Goal: Information Seeking & Learning: Find specific page/section

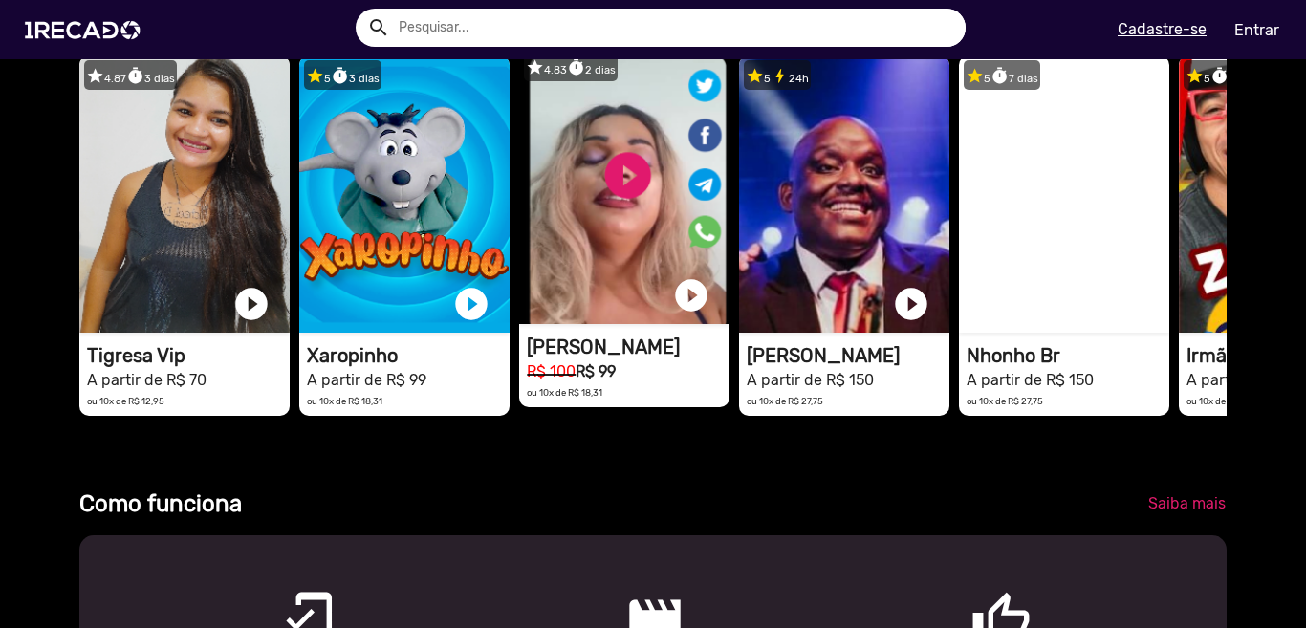
scroll to position [0, 3869]
click at [625, 194] on video "1RECADO vídeos dedicados para fãs e empresas" at bounding box center [624, 185] width 210 height 277
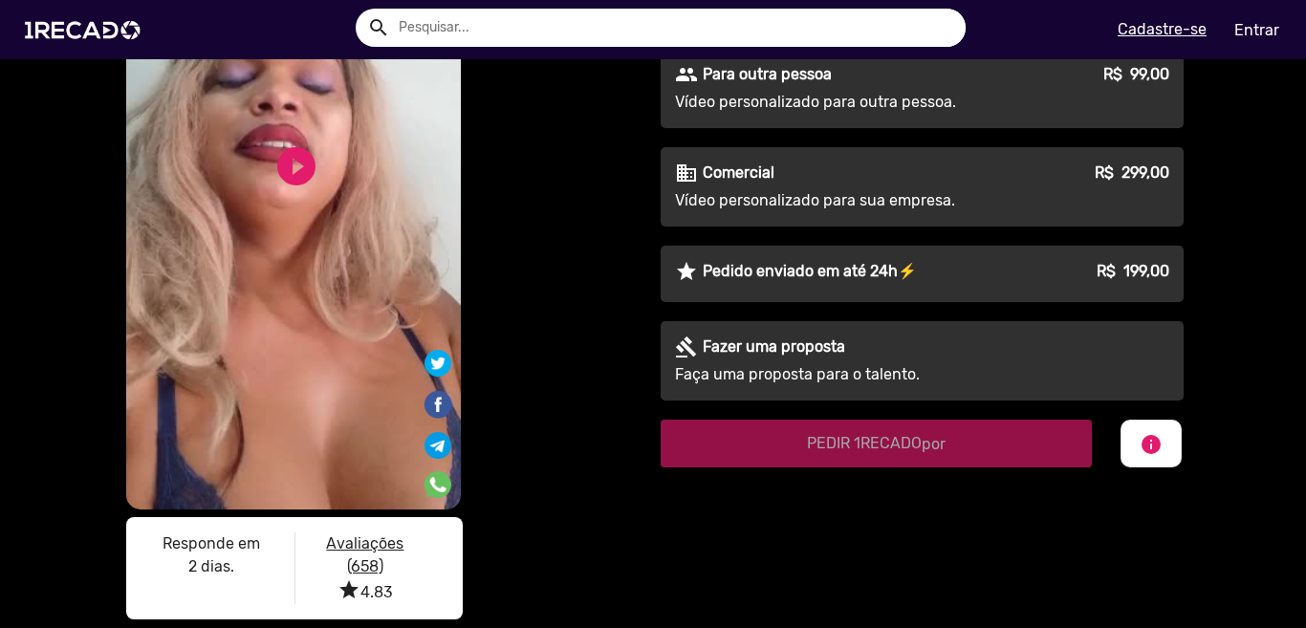
scroll to position [287, 0]
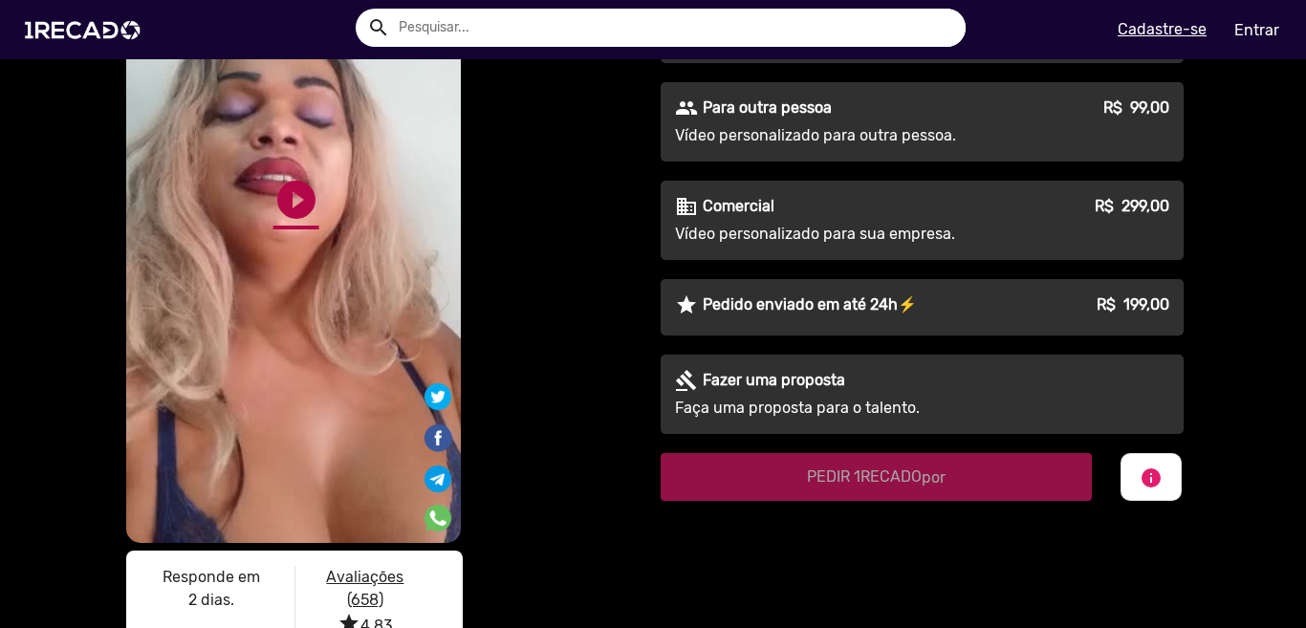
click at [288, 198] on link "play_circle_filled" at bounding box center [296, 200] width 46 height 46
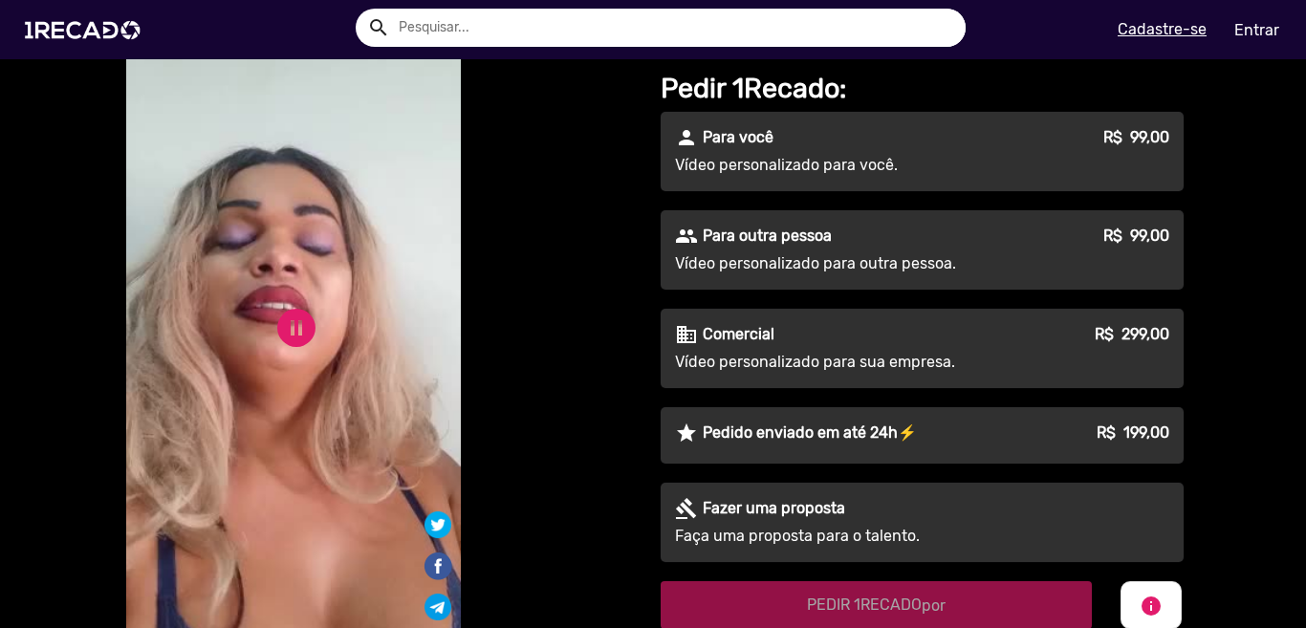
scroll to position [191, 0]
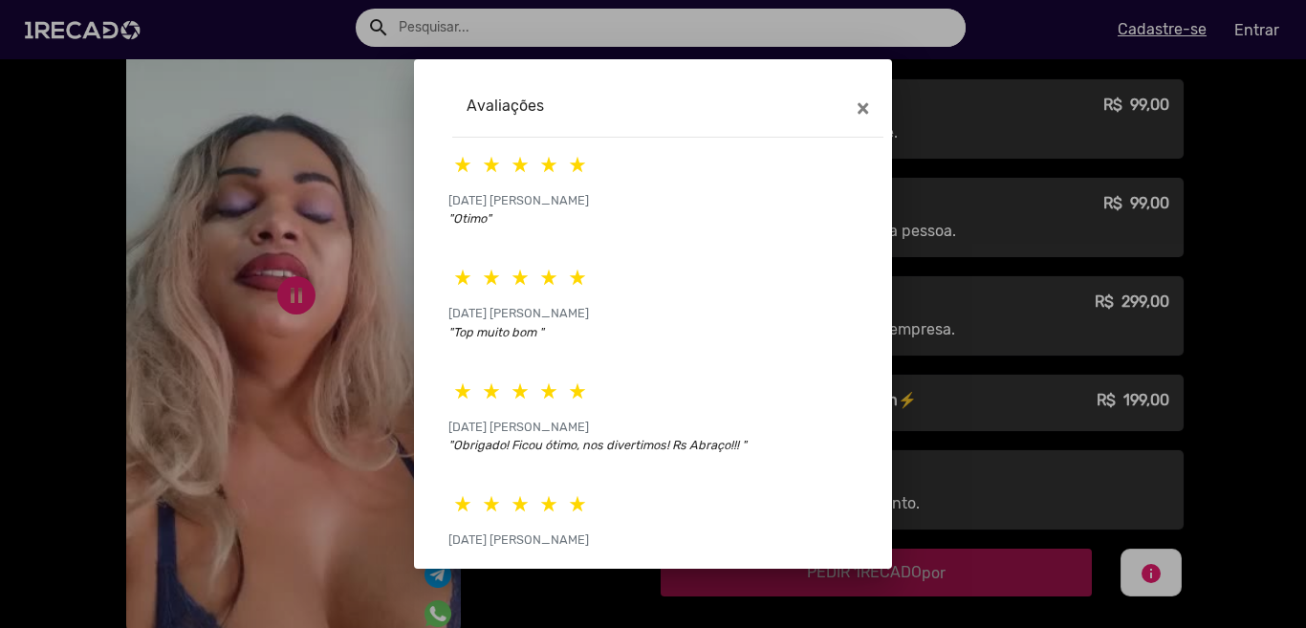
scroll to position [196, 0]
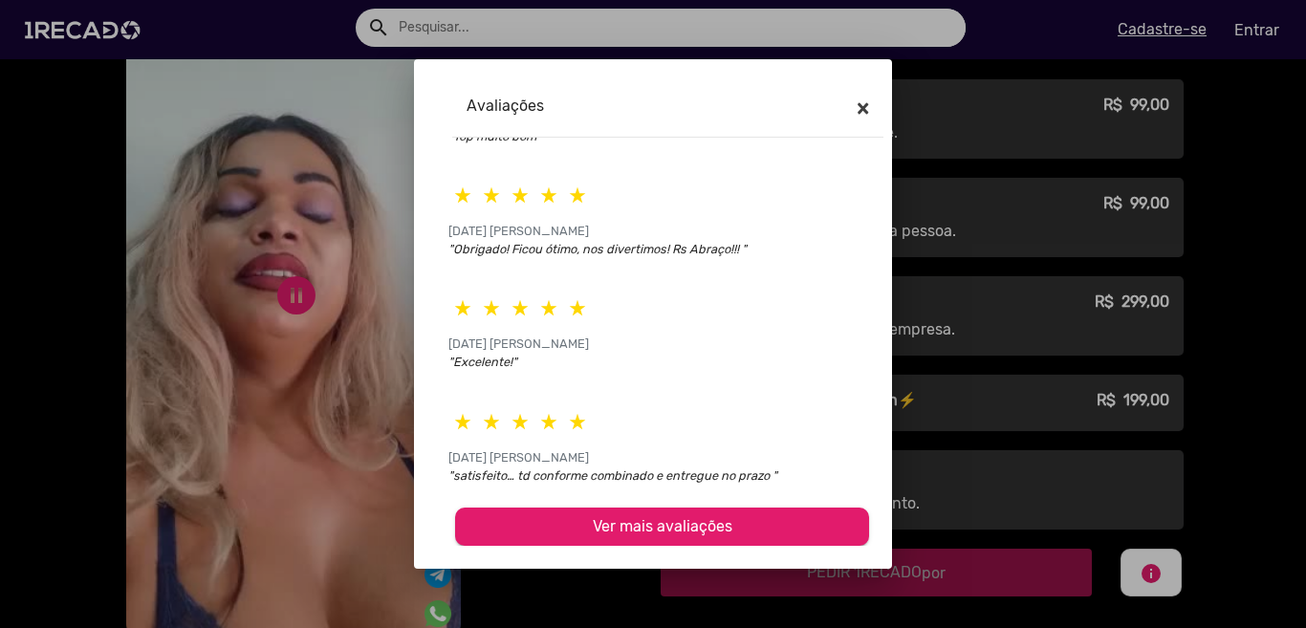
click at [859, 107] on span "×" at bounding box center [863, 108] width 12 height 27
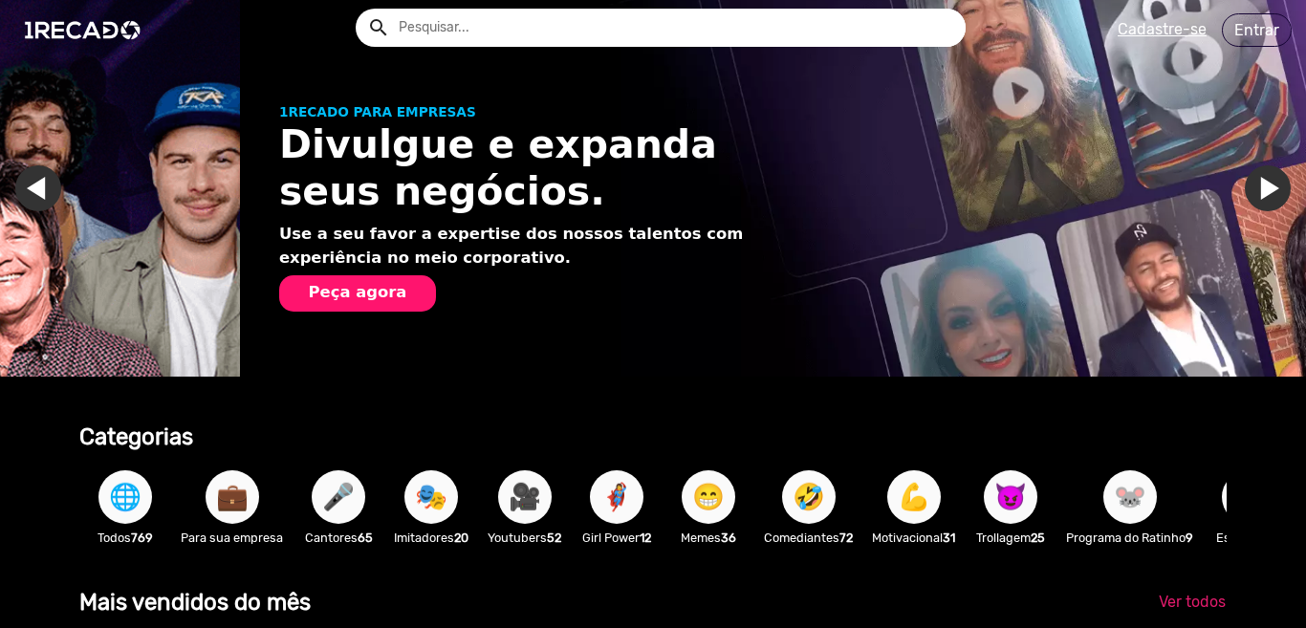
scroll to position [0, 1290]
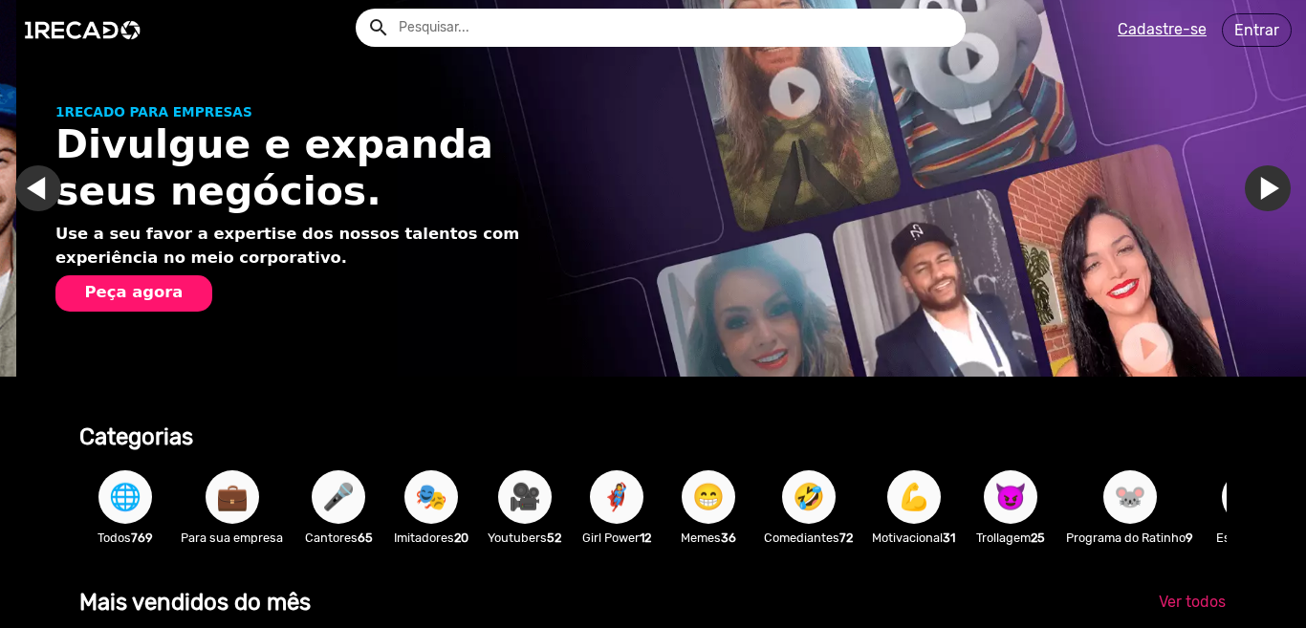
click at [455, 18] on input "text" at bounding box center [674, 28] width 581 height 38
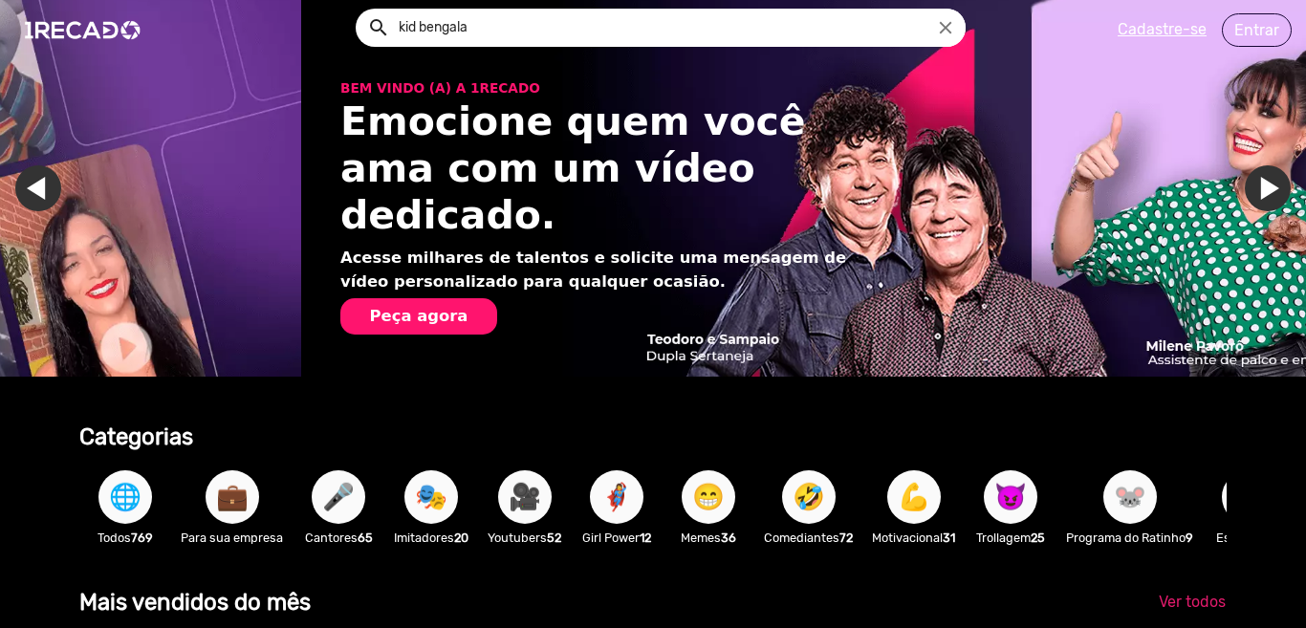
scroll to position [0, 2580]
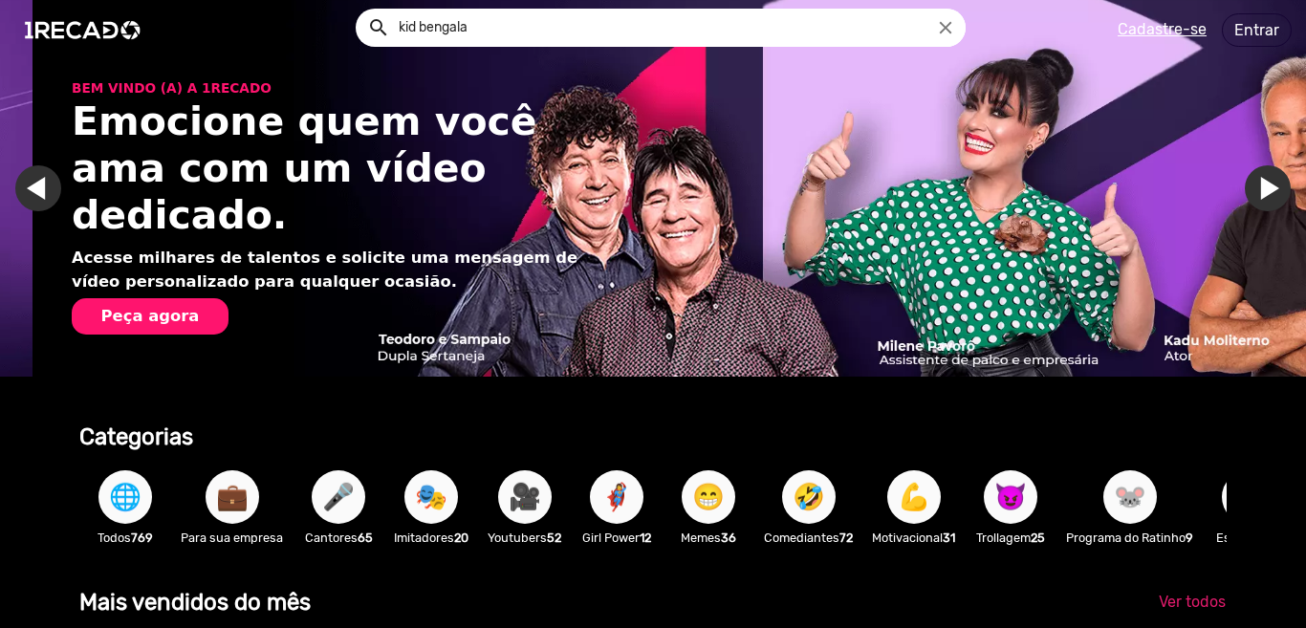
type input "kid bengala"
click at [360, 10] on button "search" at bounding box center [376, 26] width 33 height 33
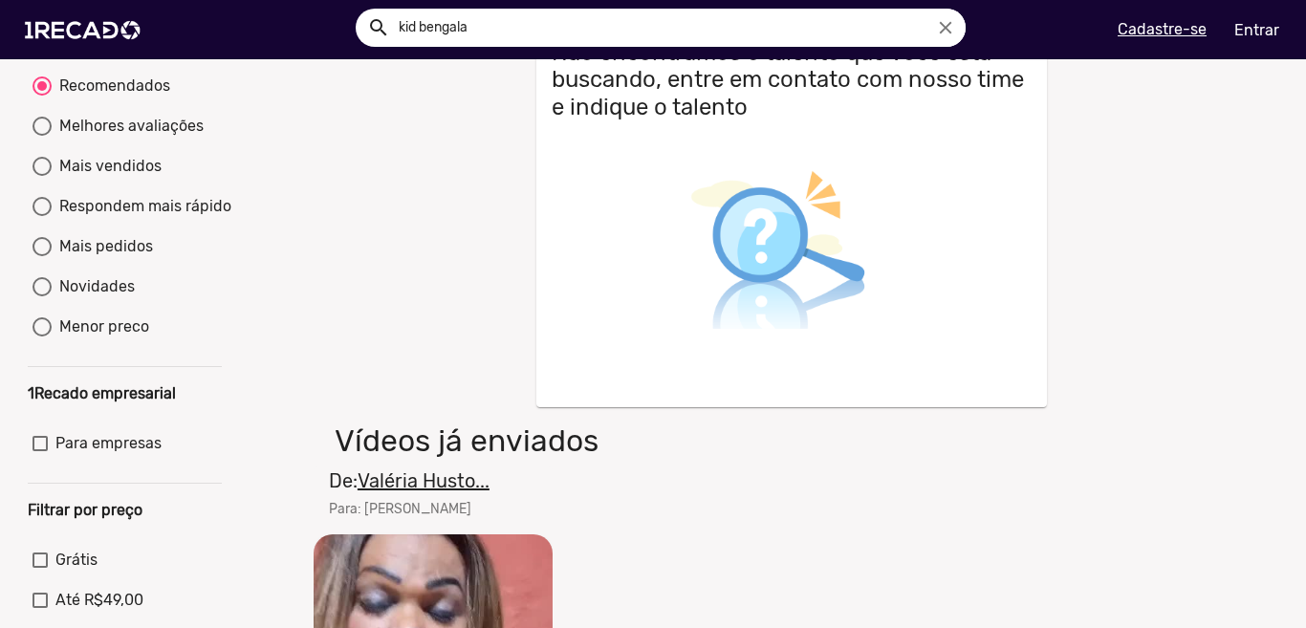
scroll to position [574, 0]
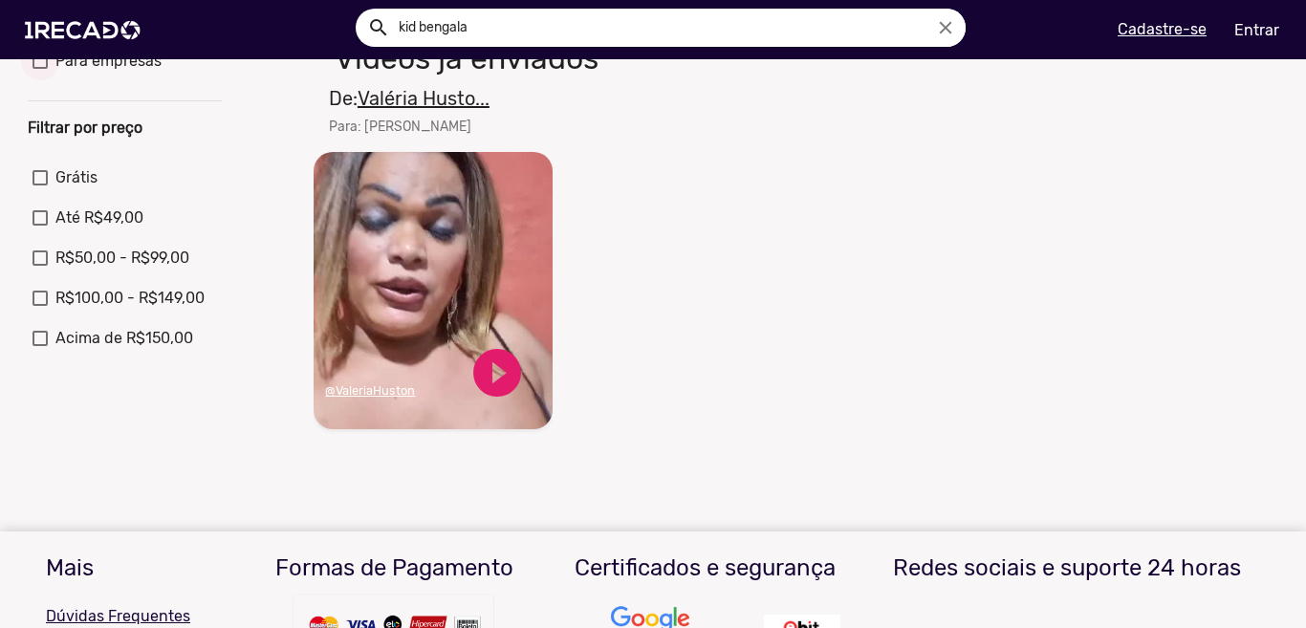
click at [46, 69] on div at bounding box center [40, 61] width 15 height 15
click at [40, 70] on input "Para empresas" at bounding box center [39, 69] width 1 height 1
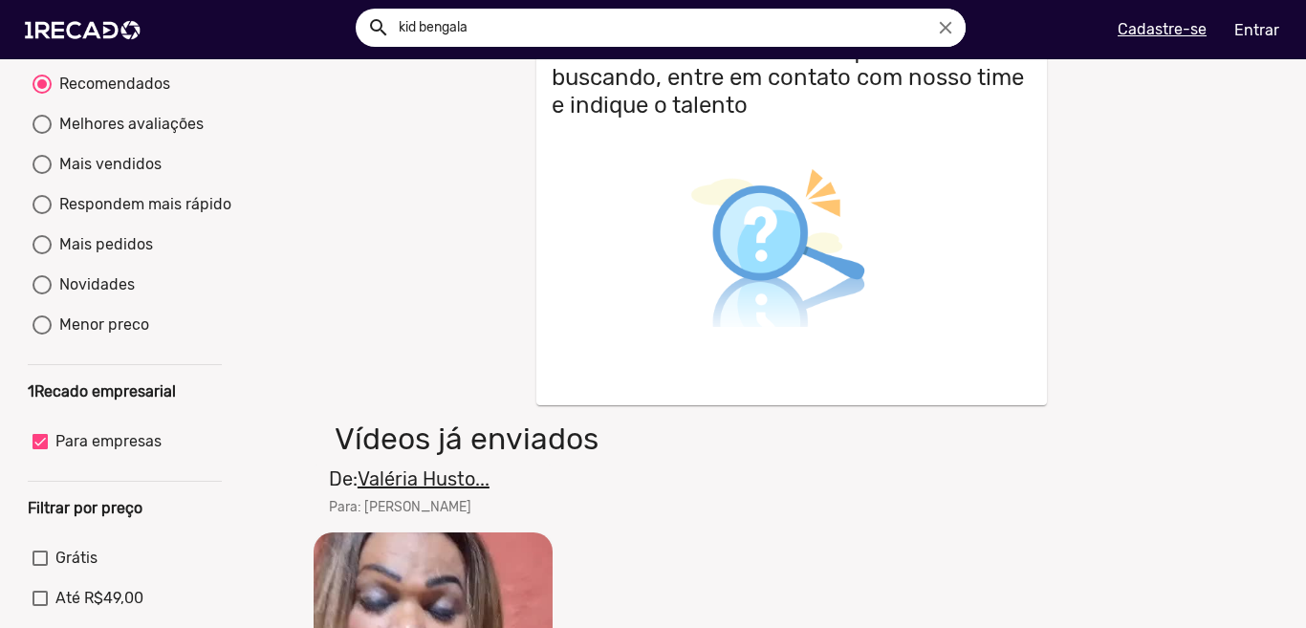
scroll to position [191, 0]
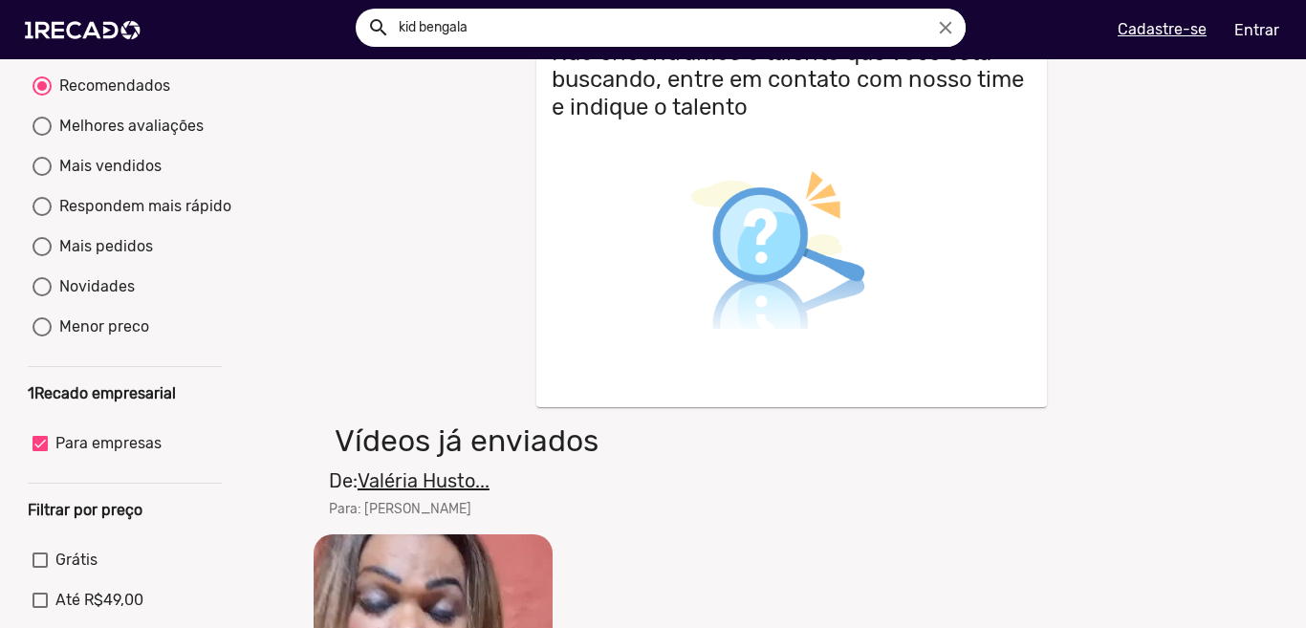
click at [49, 455] on label "Para empresas" at bounding box center [97, 443] width 129 height 23
click at [40, 452] on input "Para empresas" at bounding box center [39, 451] width 1 height 1
checkbox input "false"
click at [40, 337] on div at bounding box center [42, 326] width 19 height 19
click at [41, 337] on input "Menor preco" at bounding box center [41, 337] width 1 height 1
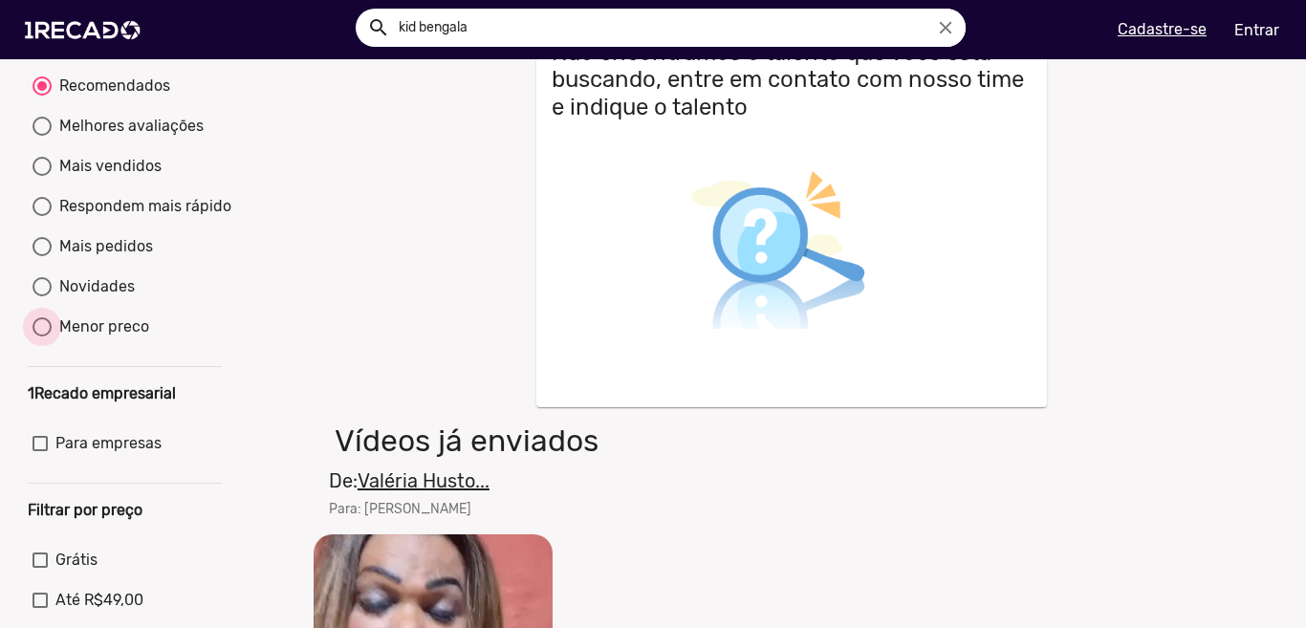
radio input "true"
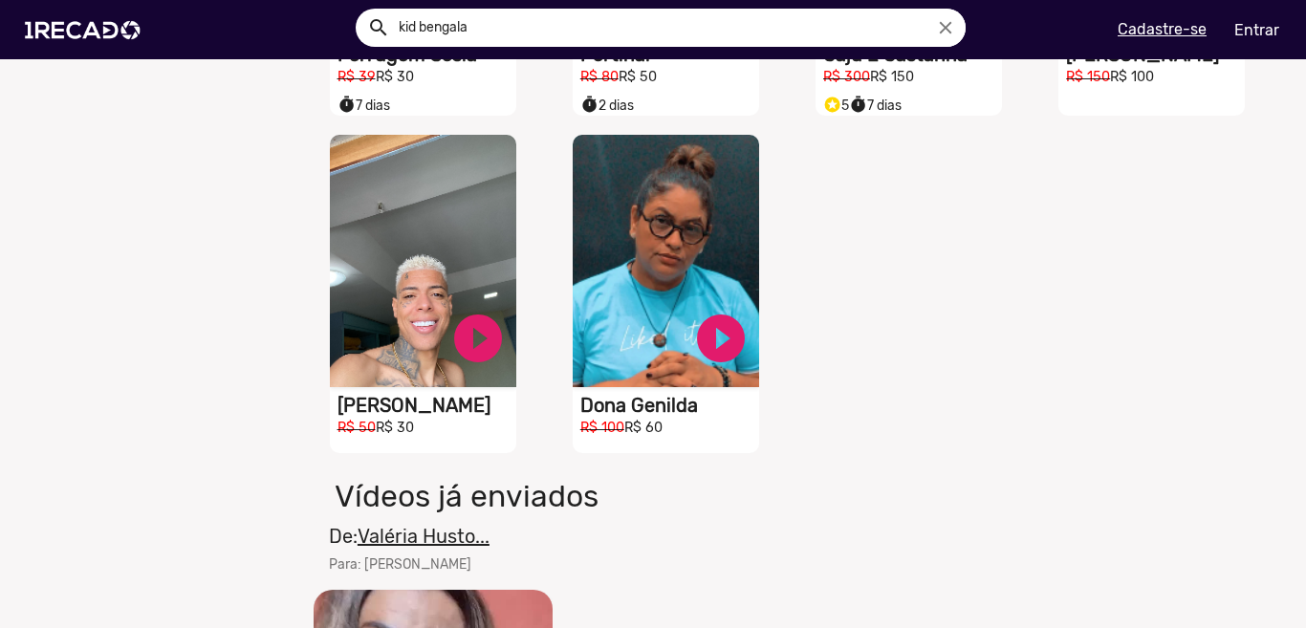
scroll to position [2008, 0]
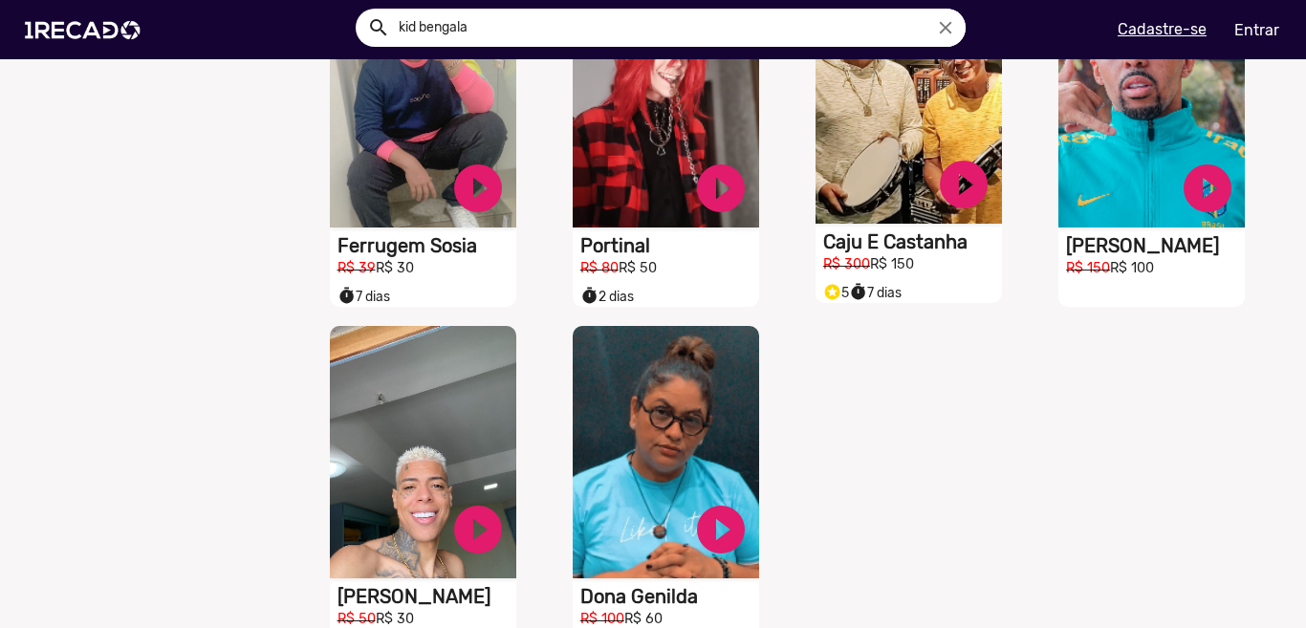
click at [910, 189] on video "S1RECADO vídeos dedicados para fãs e empresas" at bounding box center [909, 97] width 186 height 252
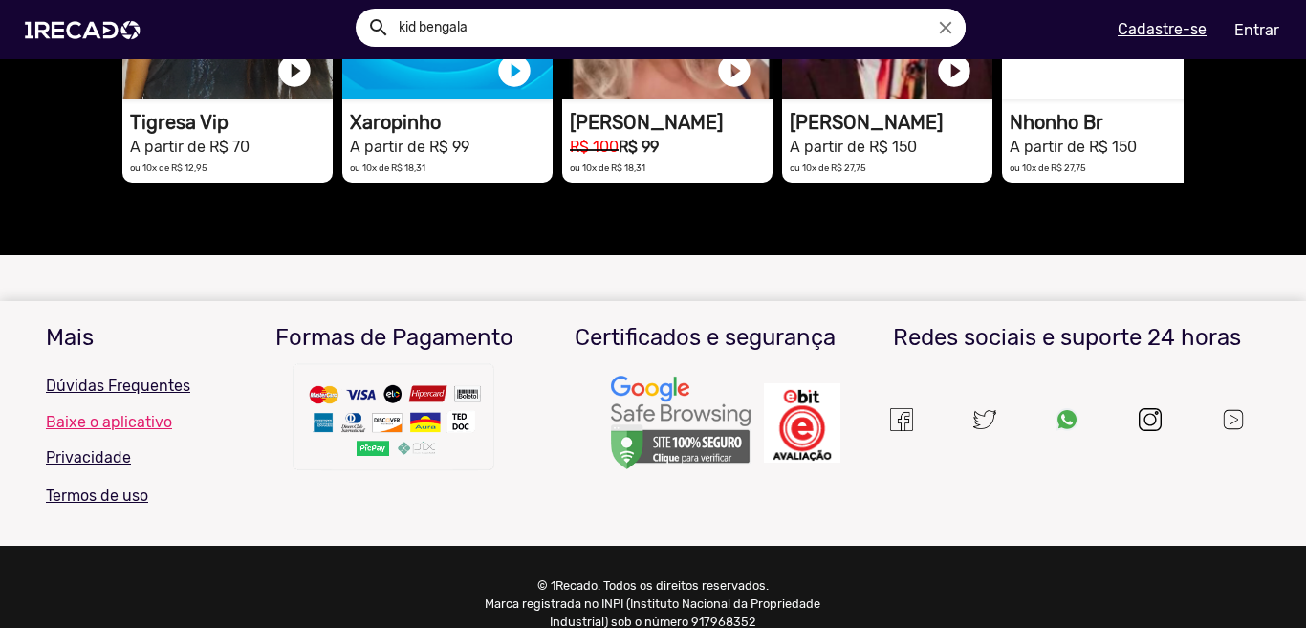
scroll to position [740, 0]
